Goal: Communication & Community: Answer question/provide support

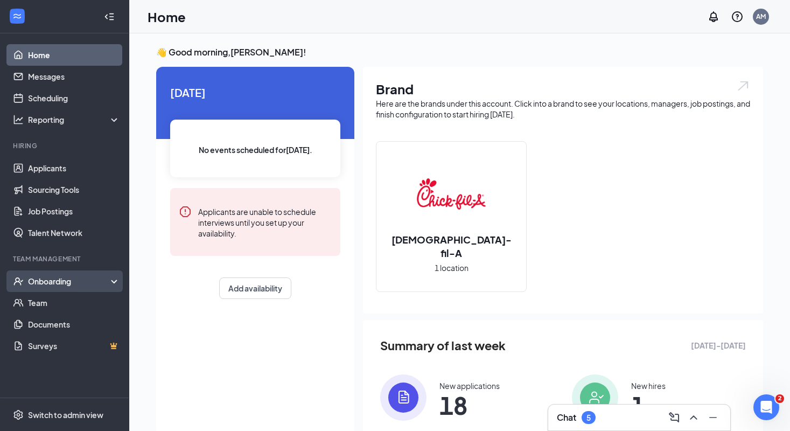
click at [73, 280] on div "Onboarding" at bounding box center [69, 281] width 83 height 11
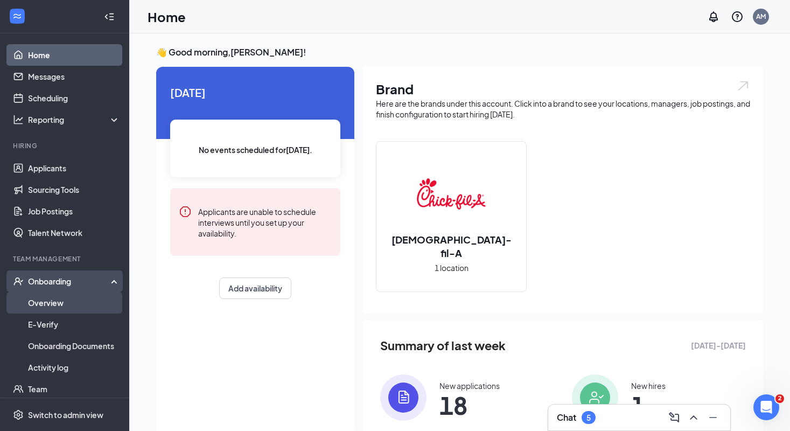
click at [58, 303] on link "Overview" at bounding box center [74, 303] width 92 height 22
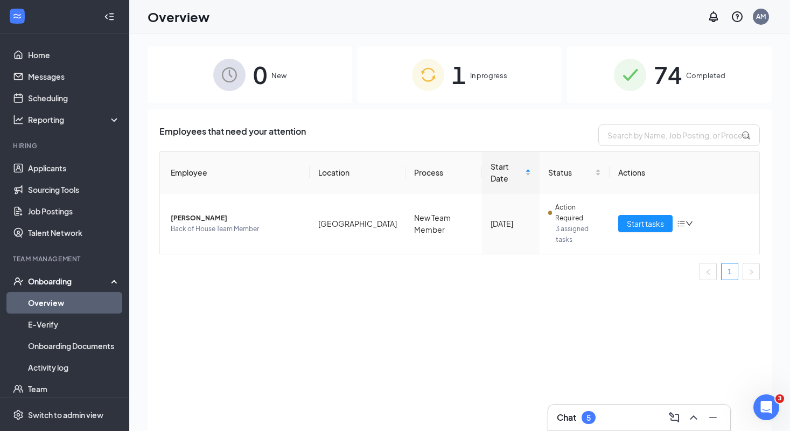
click at [485, 84] on div "1 In progress" at bounding box center [460, 74] width 205 height 57
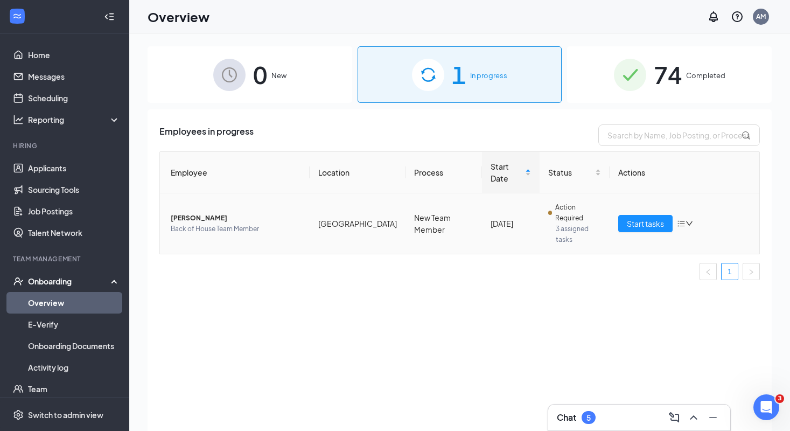
click at [281, 224] on span "Back of House Team Member" at bounding box center [236, 229] width 130 height 11
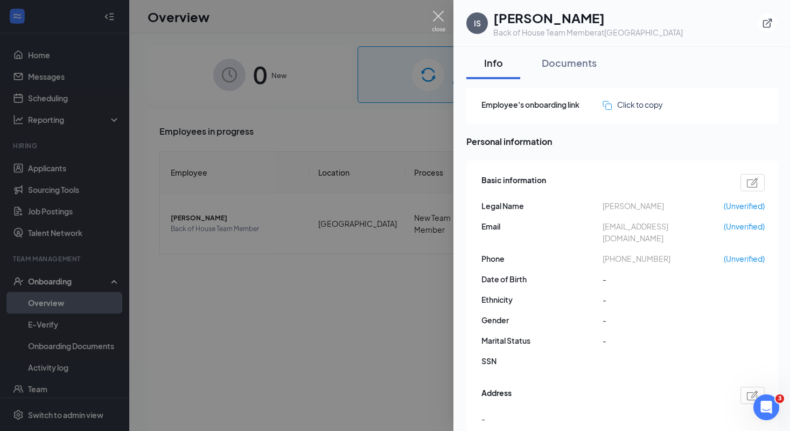
click at [436, 21] on img at bounding box center [438, 21] width 13 height 21
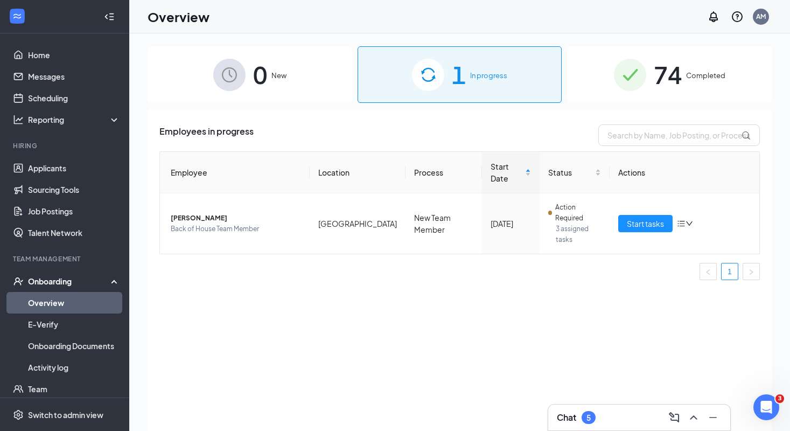
click at [630, 414] on div "Chat 5" at bounding box center [639, 417] width 165 height 17
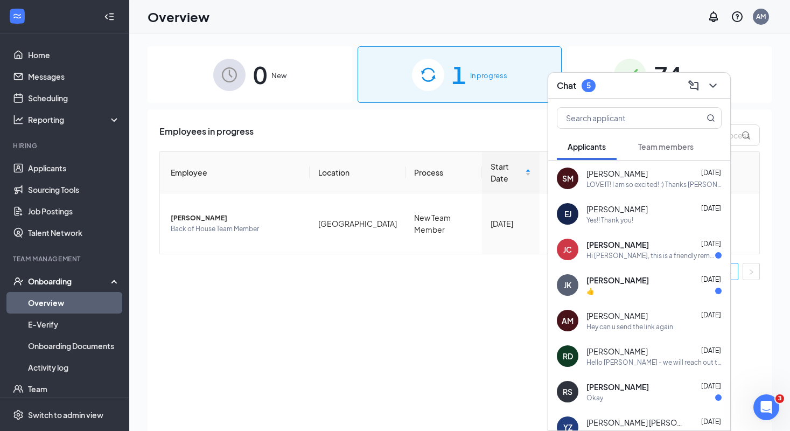
click at [659, 152] on button "Team members" at bounding box center [666, 146] width 77 height 27
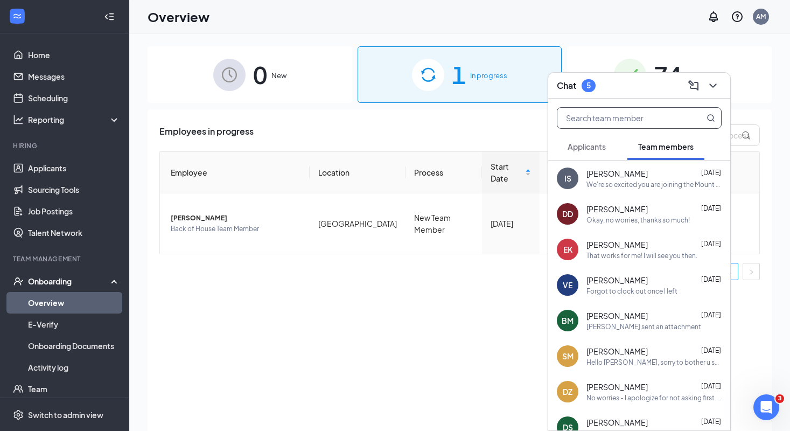
click at [636, 123] on input "text" at bounding box center [622, 118] width 128 height 20
type input "O"
click at [637, 181] on div "We're so excited you are joining the Mount Prospect [DEMOGRAPHIC_DATA]-fil-Atea…" at bounding box center [654, 184] width 135 height 9
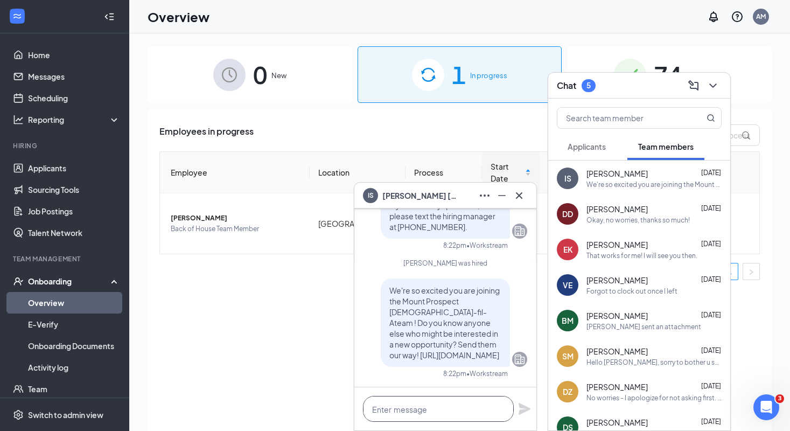
click at [417, 414] on textarea at bounding box center [438, 409] width 151 height 26
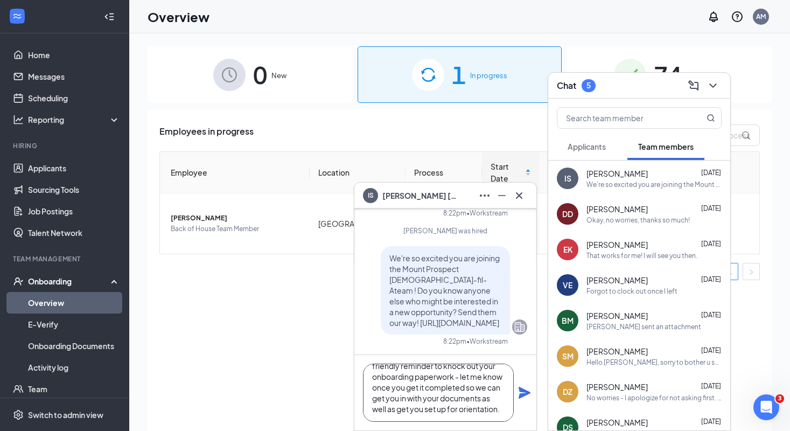
scroll to position [33, 0]
type textarea "Hey [PERSON_NAME] - it's [PERSON_NAME] from [DEMOGRAPHIC_DATA]-fil-a. This is a…"
click at [526, 393] on icon "Plane" at bounding box center [525, 393] width 12 height 12
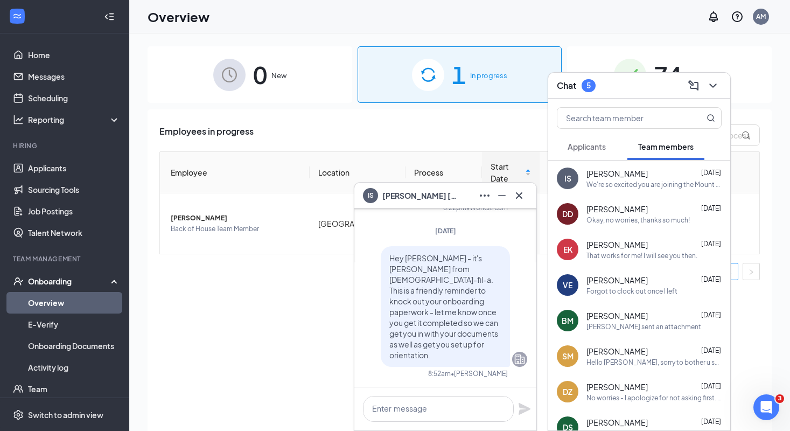
scroll to position [0, 0]
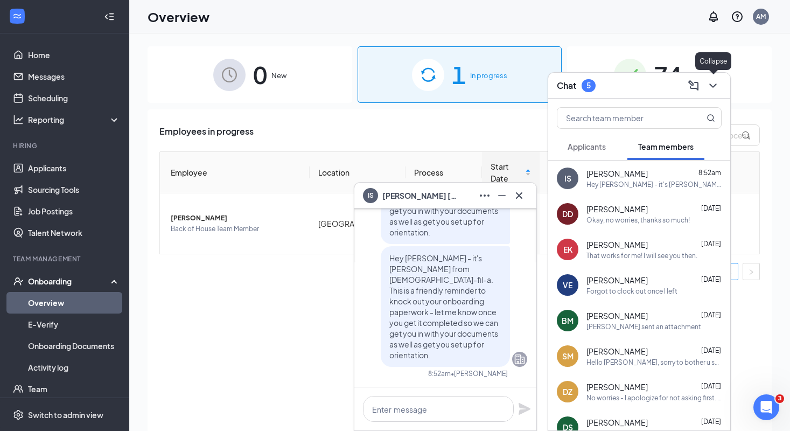
click at [713, 86] on icon "ChevronDown" at bounding box center [713, 85] width 13 height 13
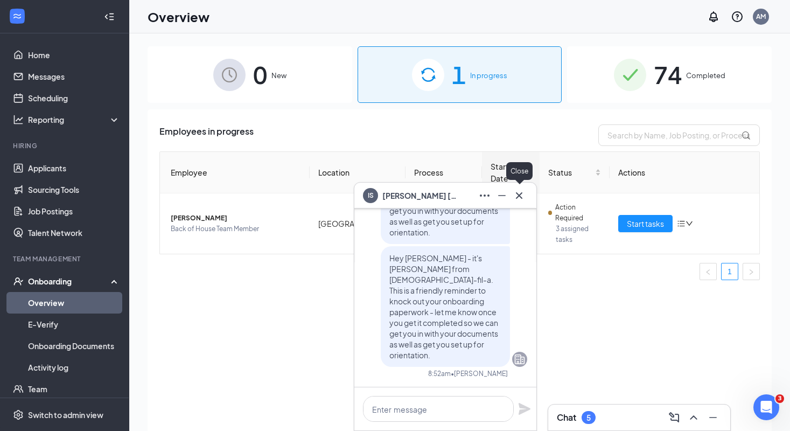
click at [521, 193] on icon "Cross" at bounding box center [519, 195] width 6 height 6
